Goal: Task Accomplishment & Management: Use online tool/utility

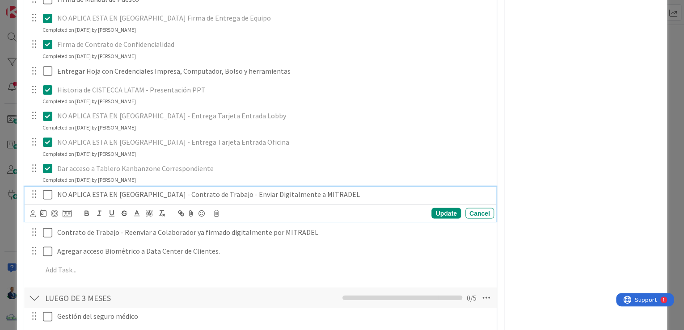
click at [43, 195] on icon at bounding box center [47, 194] width 9 height 11
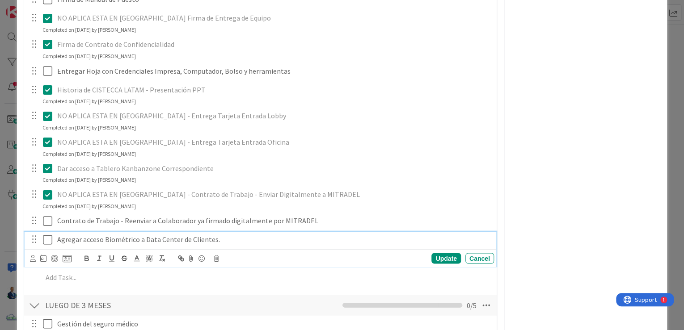
click at [57, 238] on p "Agregar acceso Biométrico a Data Center de Clientes." at bounding box center [273, 239] width 433 height 10
click at [46, 196] on icon at bounding box center [47, 194] width 9 height 11
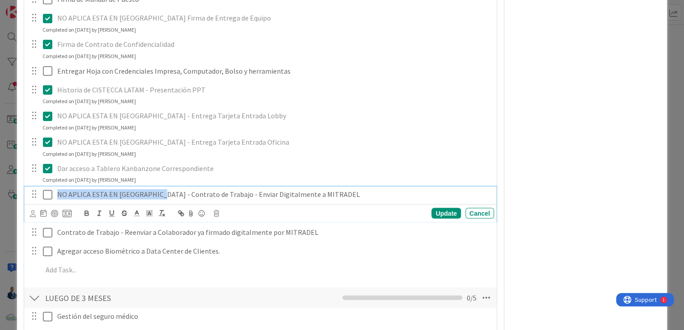
drag, startPoint x: 157, startPoint y: 191, endPoint x: 4, endPoint y: 193, distance: 153.7
click at [4, 193] on div "ID 3388 RRHH EN PROCESO Title 45 / 128 RRHH - Empleado Ingresa al equipo [PERSO…" at bounding box center [342, 165] width 684 height 330
copy p "NO APLICA ESTA EN [GEOGRAPHIC_DATA] -"
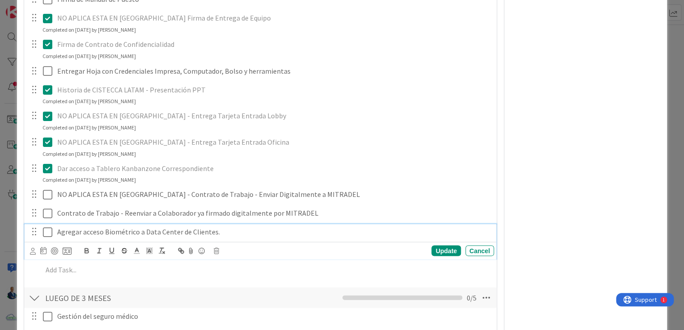
click at [57, 251] on div "Agregar acceso Biométrico a Data Center de Clientes. Update Cancel" at bounding box center [260, 241] width 471 height 35
click at [57, 232] on p "NO APLICA ESTA EN [GEOGRAPHIC_DATA] - Agregar acceso Biométrico a Data Center d…" at bounding box center [273, 232] width 433 height 10
click at [440, 244] on div "Update Cancel" at bounding box center [262, 250] width 464 height 13
click at [441, 245] on div "Update" at bounding box center [445, 250] width 29 height 11
click at [50, 234] on icon at bounding box center [47, 232] width 9 height 11
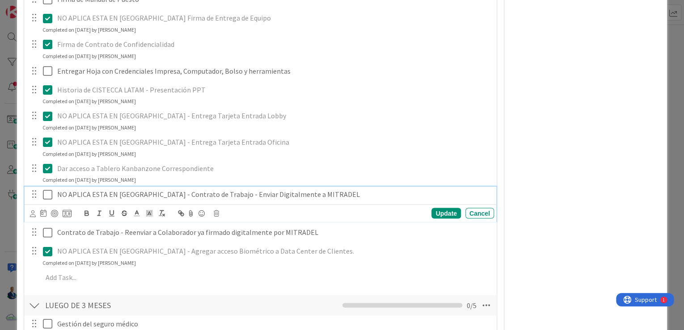
click at [49, 191] on icon at bounding box center [47, 194] width 9 height 11
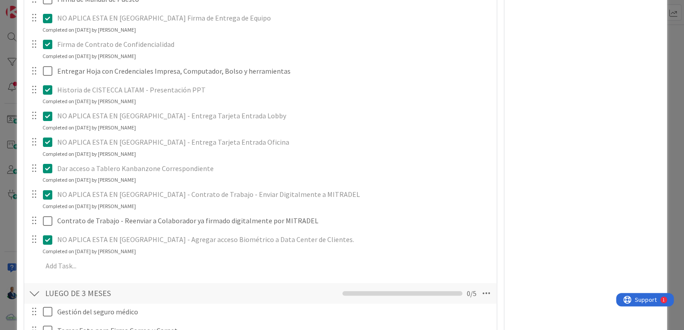
scroll to position [894, 0]
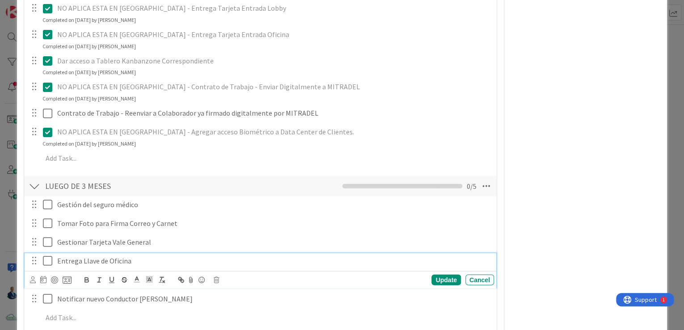
click at [54, 258] on div "Entrega Llave de Oficina" at bounding box center [274, 261] width 440 height 16
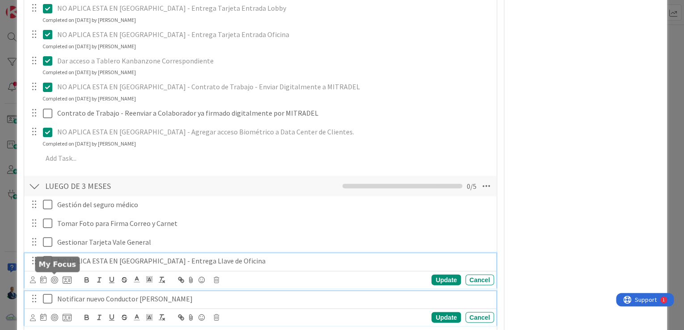
click at [57, 295] on p "Notificar nuevo Conductor [PERSON_NAME]" at bounding box center [273, 299] width 433 height 10
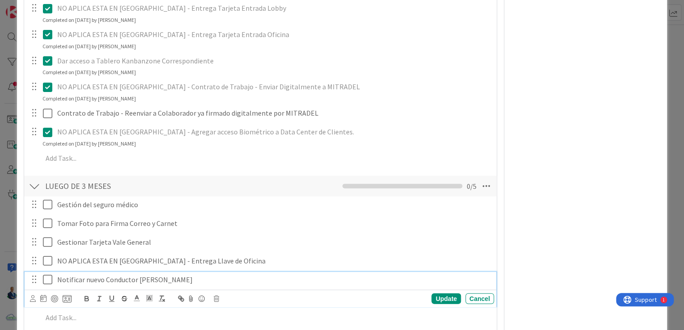
scroll to position [874, 0]
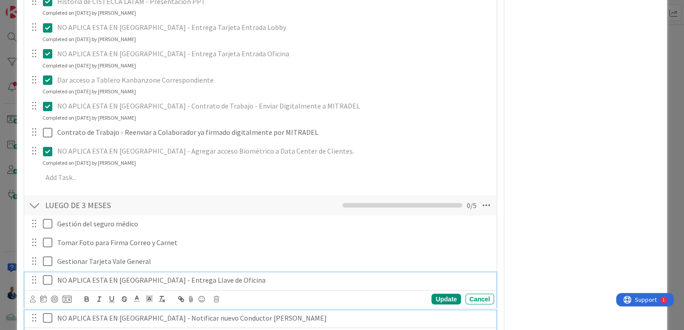
click at [47, 279] on div "NO APLICA ESTA EN [GEOGRAPHIC_DATA] - Entrega Llave de Oficina Update Cancel" at bounding box center [260, 290] width 471 height 35
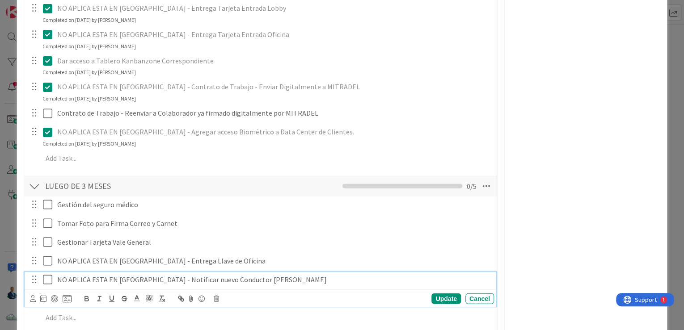
click at [47, 295] on div "NO APLICA ESTA EN [GEOGRAPHIC_DATA] - Notificar nuevo Conductor [PERSON_NAME] U…" at bounding box center [260, 289] width 471 height 35
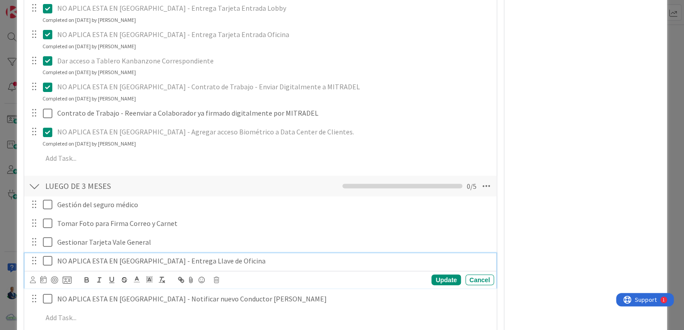
click at [49, 262] on icon at bounding box center [47, 261] width 9 height 11
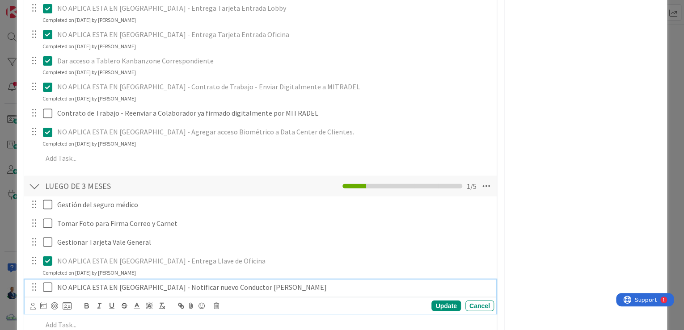
click at [45, 287] on icon at bounding box center [47, 287] width 9 height 11
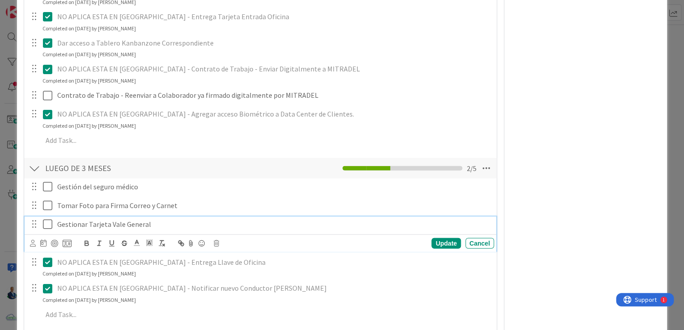
click at [57, 221] on p "Gestionar Tarjeta Vale General" at bounding box center [273, 224] width 433 height 10
click at [450, 241] on div "Update" at bounding box center [445, 243] width 29 height 11
click at [48, 226] on icon at bounding box center [47, 224] width 9 height 11
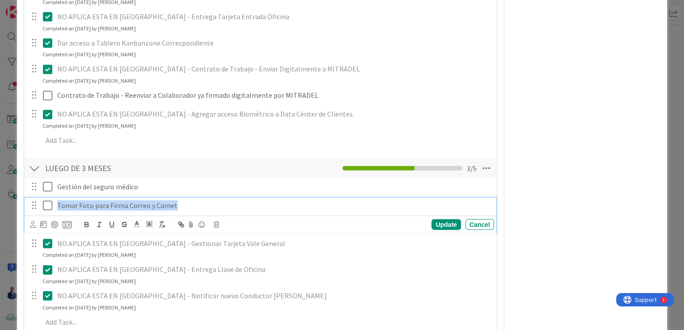
drag, startPoint x: 179, startPoint y: 202, endPoint x: 52, endPoint y: 204, distance: 127.4
click at [52, 204] on div "Tomar Foto para Firma Correo y Carnet" at bounding box center [261, 206] width 466 height 16
copy p "Tomar Foto para Firma Correo y Carnet"
click at [677, 143] on div "ID 3388 RRHH EN PROCESO Title 45 / 128 RRHH - Empleado Ingresa al equipo [PERSO…" at bounding box center [342, 165] width 684 height 330
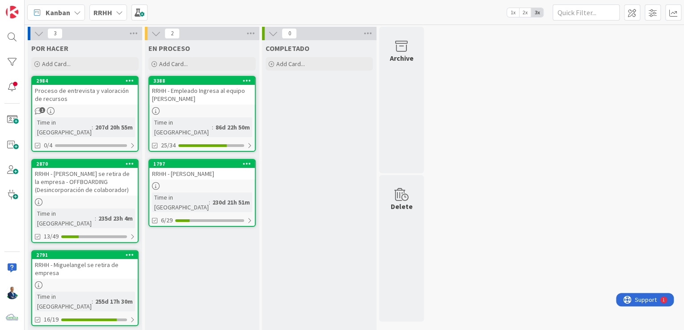
click at [118, 13] on icon at bounding box center [119, 12] width 7 height 7
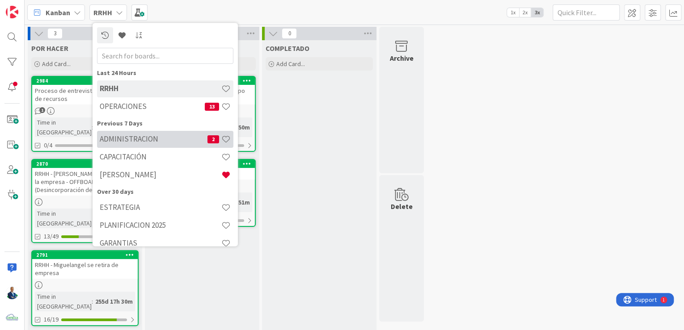
click at [141, 138] on h4 "ADMINISTRACION" at bounding box center [154, 139] width 108 height 9
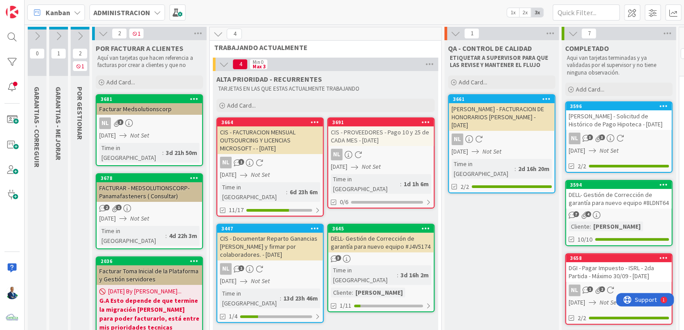
click at [80, 36] on icon at bounding box center [80, 36] width 10 height 10
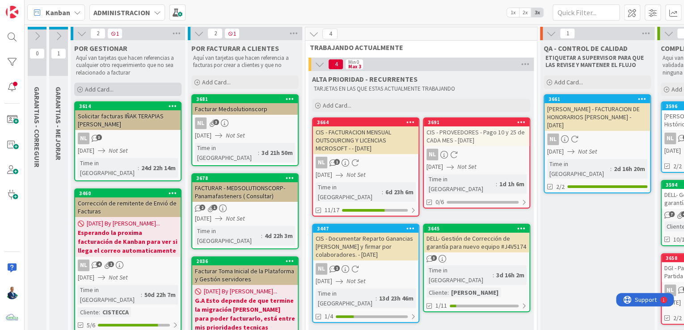
click at [132, 87] on div "Add Card..." at bounding box center [127, 89] width 107 height 13
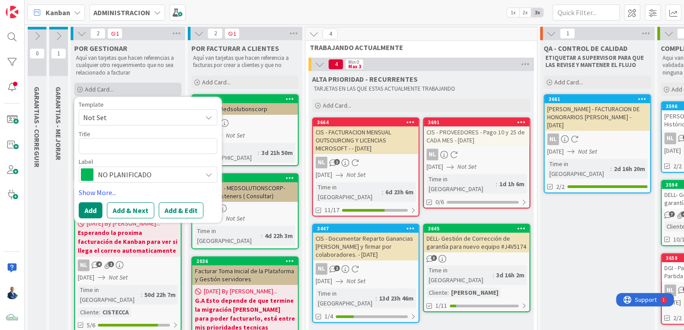
type textarea "x"
drag, startPoint x: 207, startPoint y: 144, endPoint x: 177, endPoint y: 147, distance: 30.1
click at [177, 147] on textarea "Tomar Foto para Firma Correo y Carnet" at bounding box center [148, 146] width 139 height 16
drag, startPoint x: 176, startPoint y: 147, endPoint x: 182, endPoint y: 147, distance: 6.3
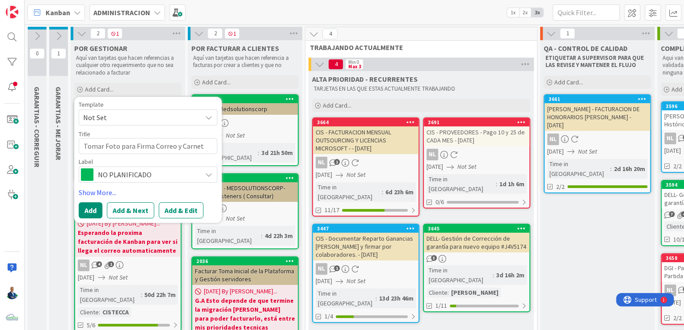
click at [182, 147] on textarea "Tomar Foto para Firma Correo y Carnet" at bounding box center [148, 146] width 139 height 16
drag, startPoint x: 202, startPoint y: 146, endPoint x: 186, endPoint y: 148, distance: 16.2
click at [186, 148] on textarea "Tomar Foto para Firma Correo y Carnet" at bounding box center [148, 146] width 139 height 16
type textarea "Tomar Foto para Firma Correo y Carnet"
click at [93, 206] on button "Add" at bounding box center [91, 210] width 24 height 16
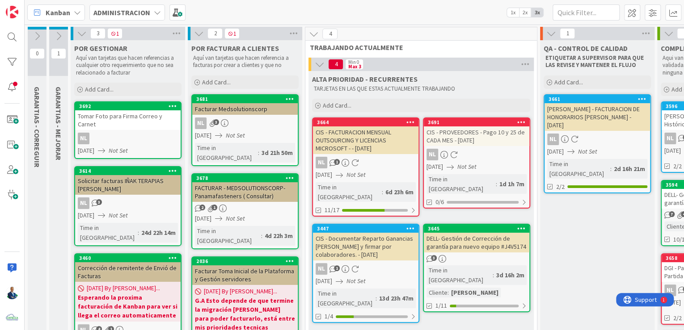
click at [120, 110] on div "Tomar Foto para Firma Correo y Carnet" at bounding box center [127, 120] width 105 height 20
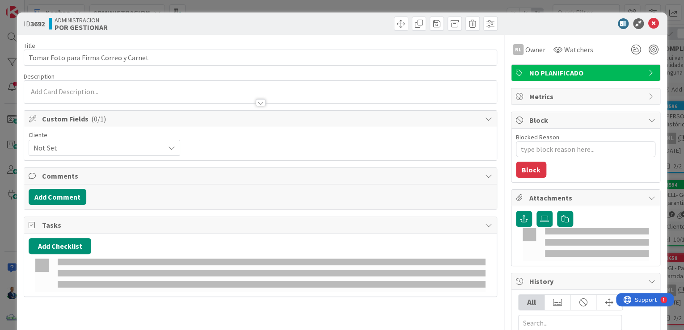
type textarea "x"
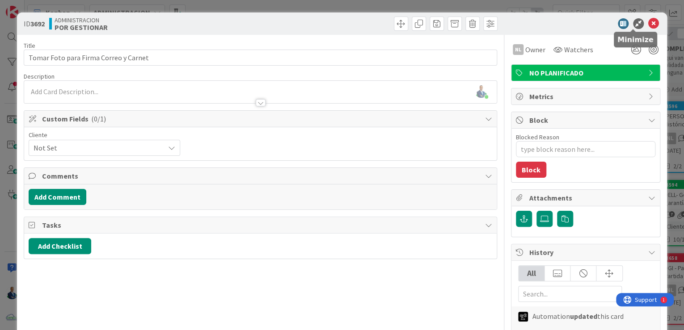
click at [648, 23] on icon at bounding box center [653, 23] width 11 height 11
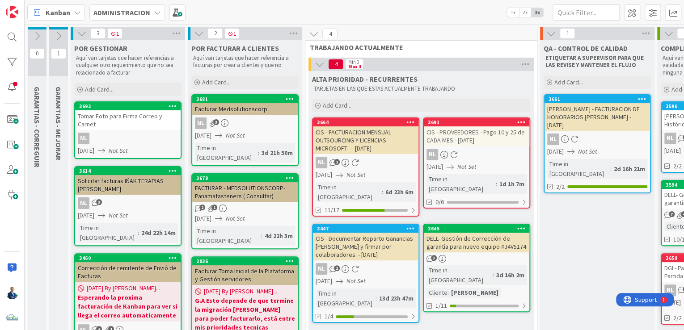
click at [169, 107] on icon at bounding box center [172, 106] width 8 height 6
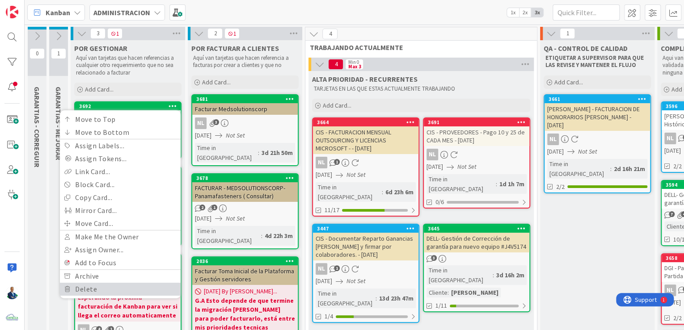
click at [103, 286] on link "Delete" at bounding box center [120, 289] width 121 height 13
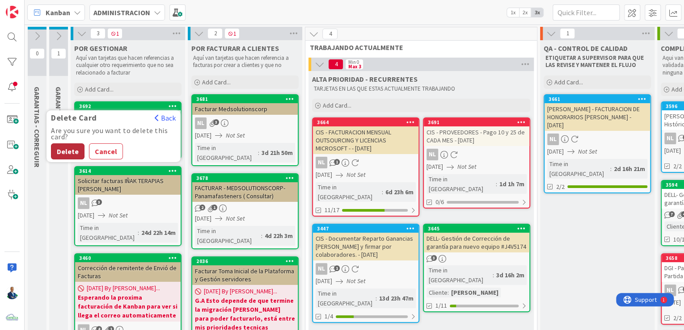
click at [69, 148] on button "Delete" at bounding box center [68, 151] width 34 height 16
